Goal: Transaction & Acquisition: Download file/media

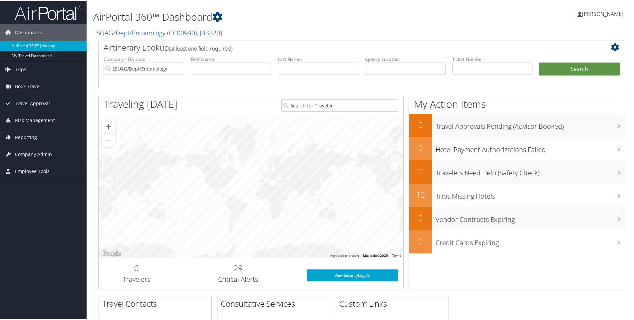
click at [16, 69] on span "Trips" at bounding box center [20, 69] width 11 height 17
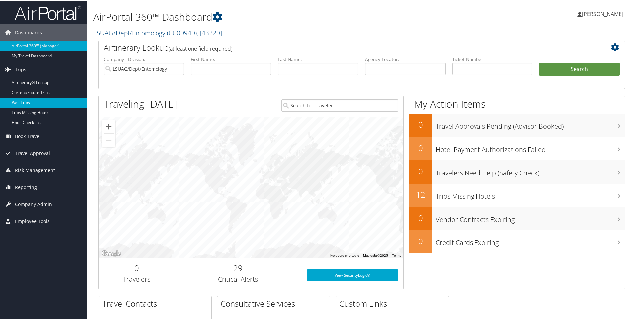
click at [22, 104] on link "Past Trips" at bounding box center [43, 102] width 87 height 10
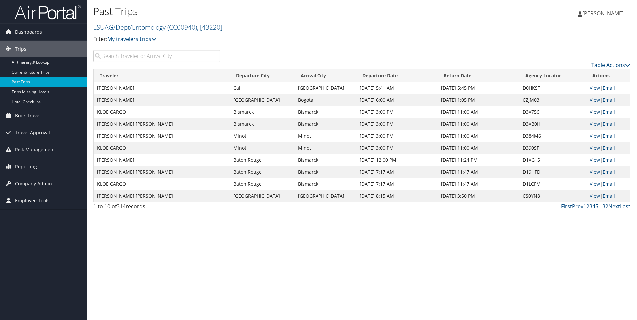
click at [594, 113] on link "View" at bounding box center [594, 112] width 10 height 6
click at [591, 135] on link "View" at bounding box center [594, 136] width 10 height 6
click at [593, 172] on link "View" at bounding box center [594, 172] width 10 height 6
click at [591, 181] on link "View" at bounding box center [594, 184] width 10 height 6
click at [613, 207] on link "Next" at bounding box center [614, 206] width 12 height 7
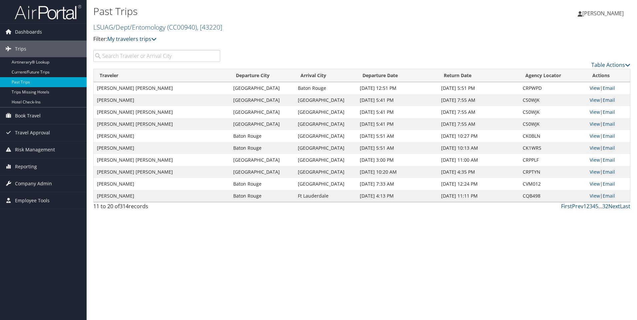
click at [594, 88] on link "View" at bounding box center [594, 88] width 10 height 6
click at [595, 158] on link "View" at bounding box center [594, 160] width 10 height 6
click at [585, 11] on span "[PERSON_NAME]" at bounding box center [602, 13] width 41 height 7
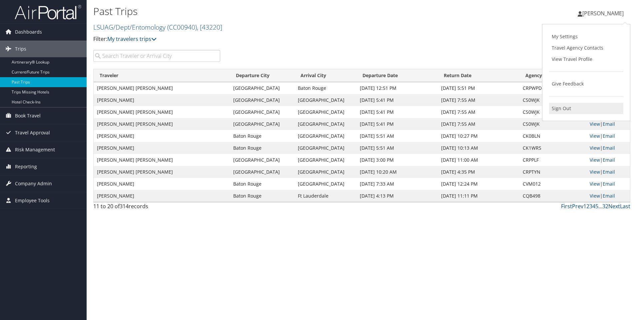
click at [557, 108] on link "Sign Out" at bounding box center [586, 108] width 74 height 11
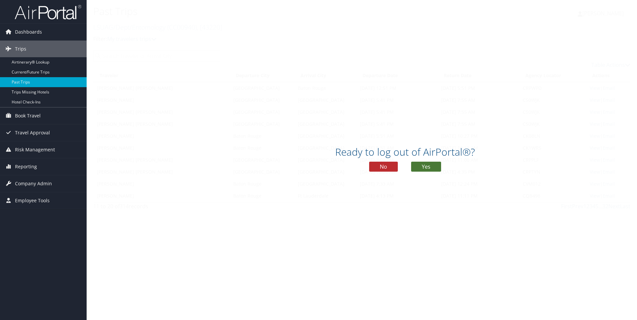
click at [427, 163] on button "Yes" at bounding box center [426, 167] width 30 height 10
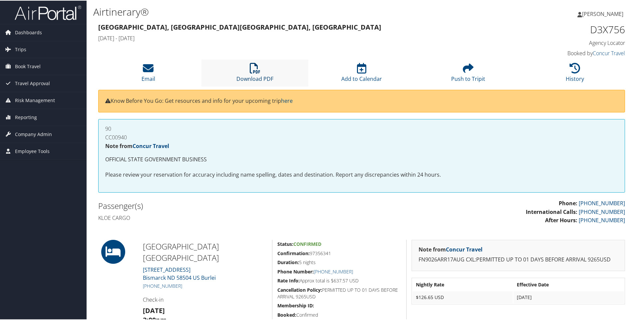
click at [270, 80] on link "Download PDF" at bounding box center [254, 74] width 37 height 16
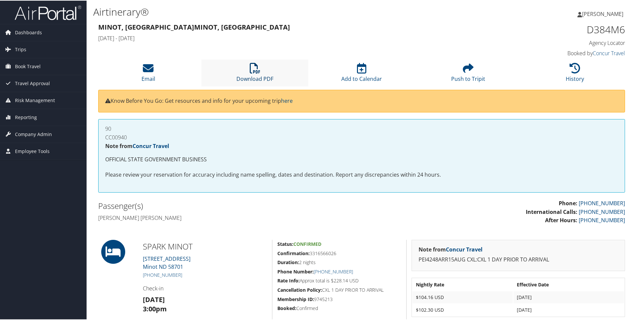
click at [254, 77] on link "Download PDF" at bounding box center [254, 74] width 37 height 16
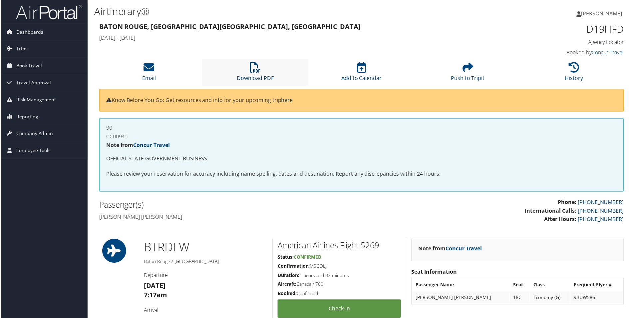
click at [249, 78] on link "Download PDF" at bounding box center [254, 74] width 37 height 16
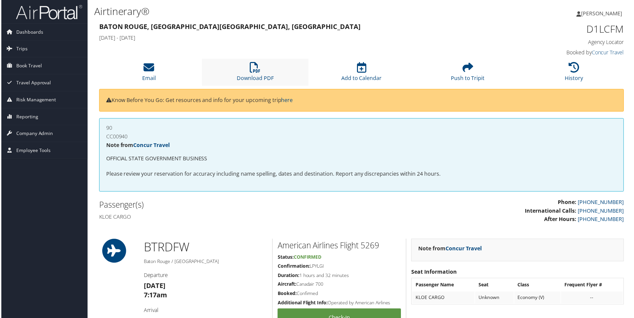
click at [269, 73] on li "Download PDF" at bounding box center [254, 72] width 107 height 27
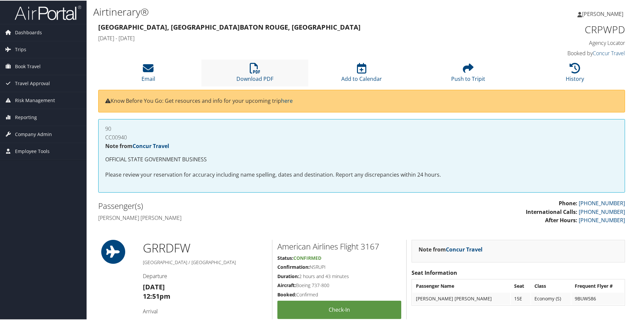
click at [248, 66] on li "Download PDF" at bounding box center [254, 72] width 107 height 27
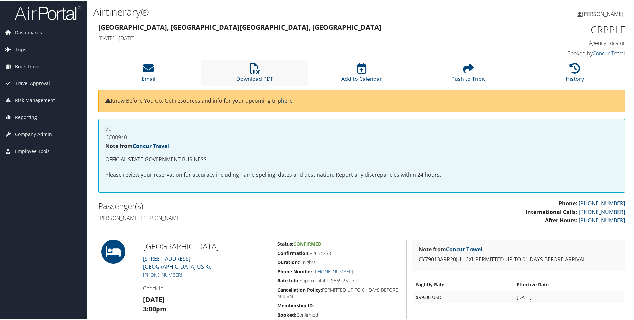
click at [243, 75] on link "Download PDF" at bounding box center [254, 74] width 37 height 16
